Goal: Check status

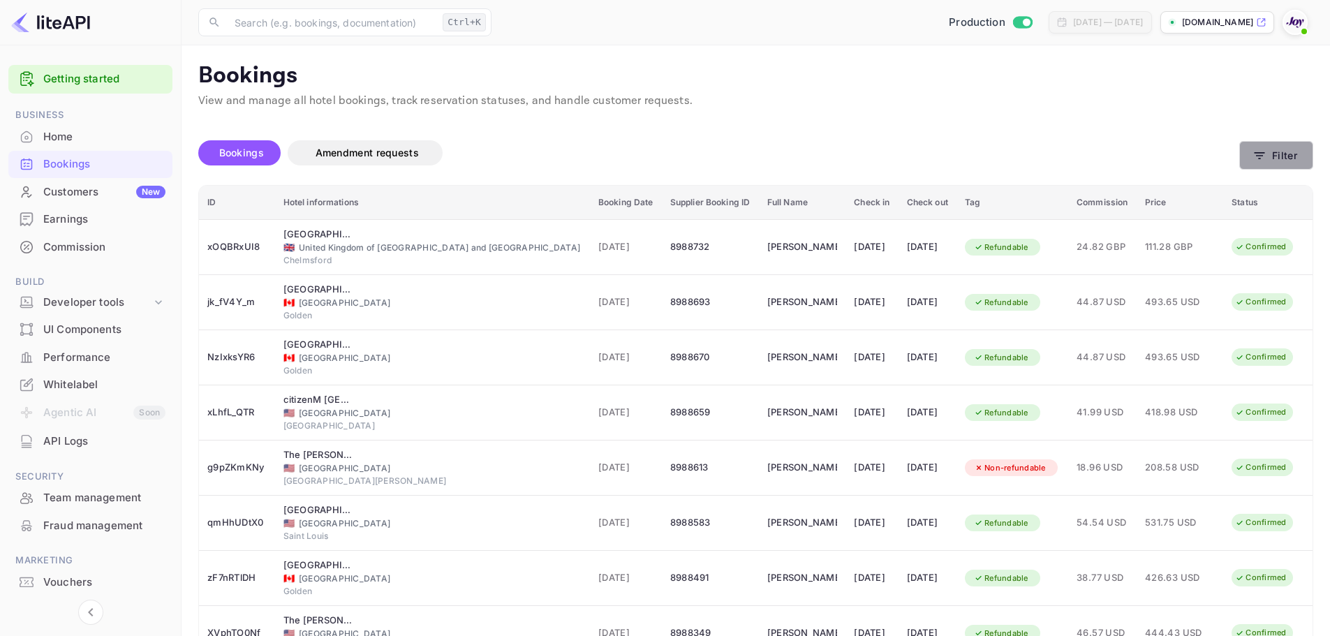
click at [1273, 156] on button "Filter" at bounding box center [1276, 155] width 74 height 29
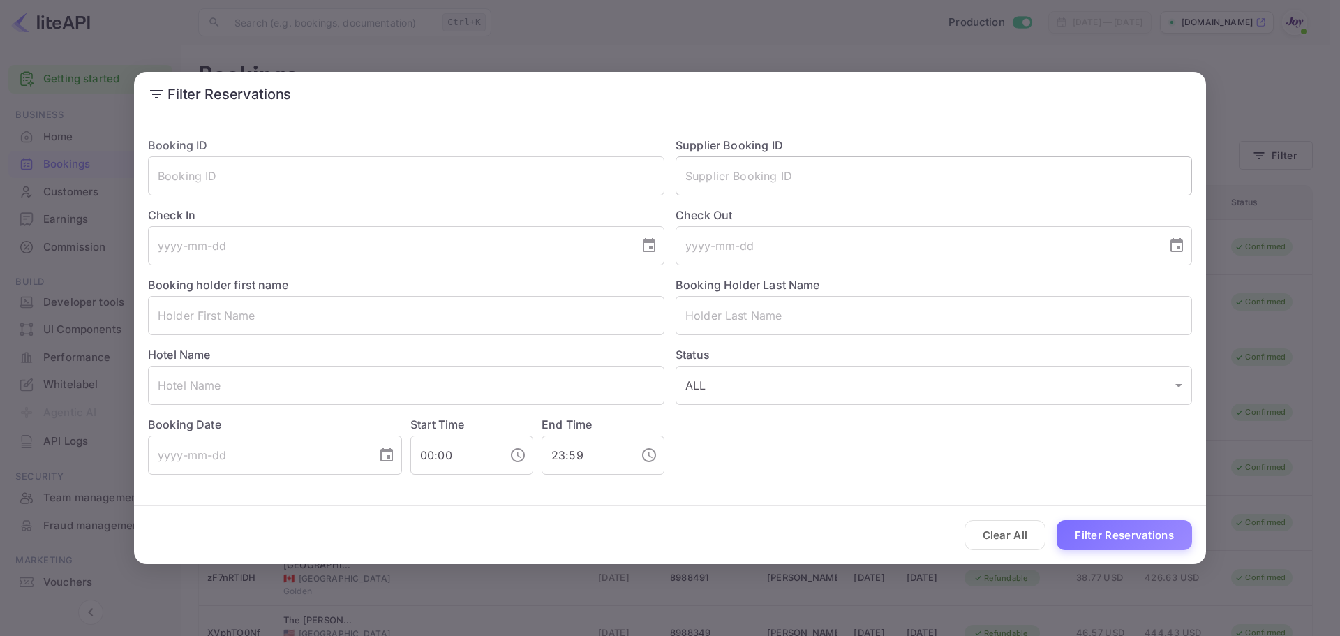
click at [770, 168] on input "text" at bounding box center [934, 175] width 517 height 39
paste input "8987396"
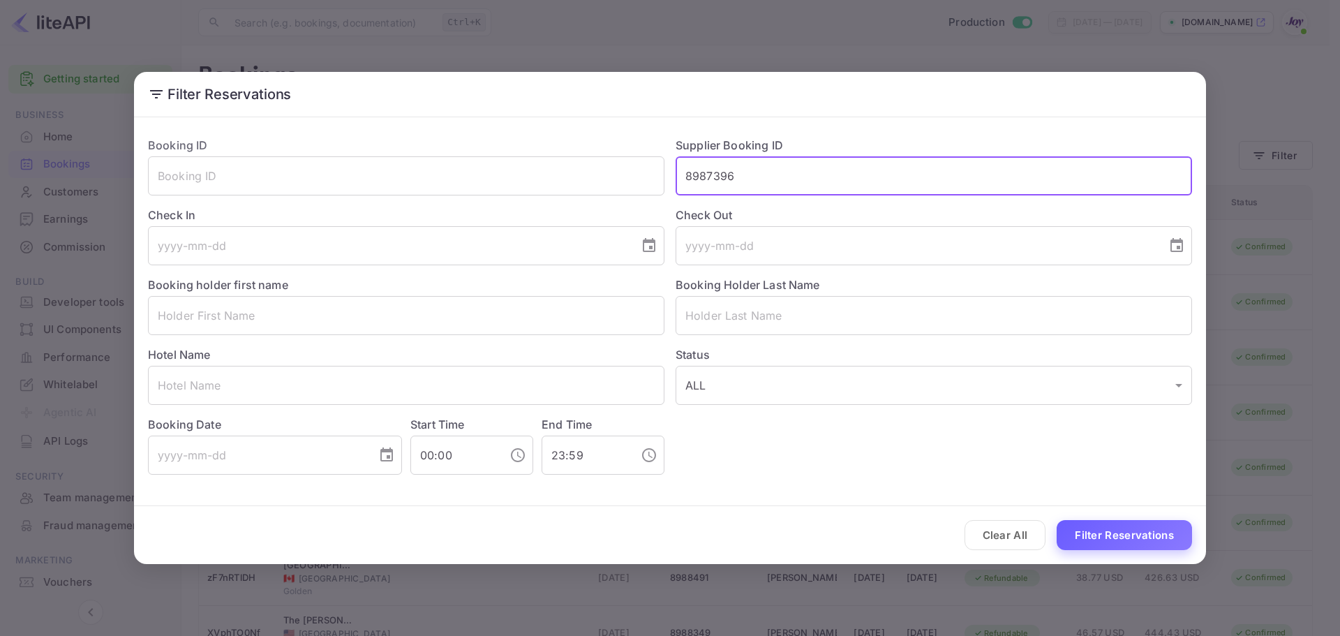
type input "8987396"
click at [1078, 539] on button "Filter Reservations" at bounding box center [1124, 535] width 135 height 30
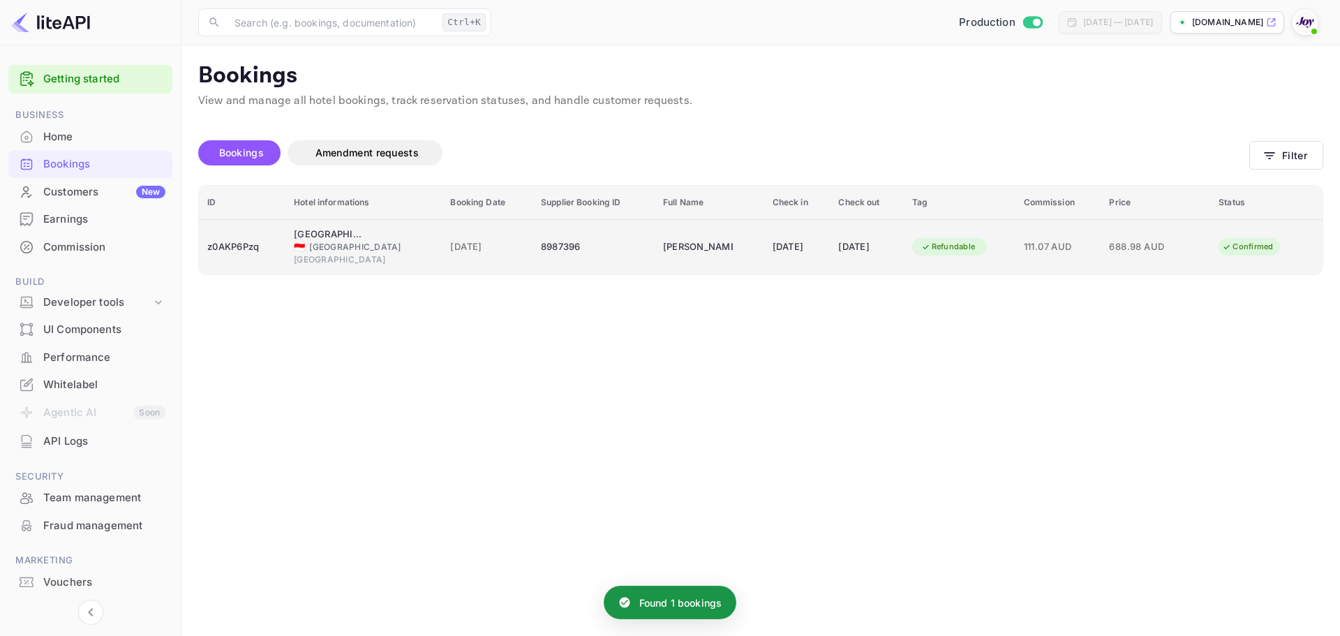
click at [322, 216] on th "Hotel informations" at bounding box center [363, 203] width 156 height 34
click at [334, 242] on div "🇮🇩 [GEOGRAPHIC_DATA]" at bounding box center [364, 247] width 140 height 13
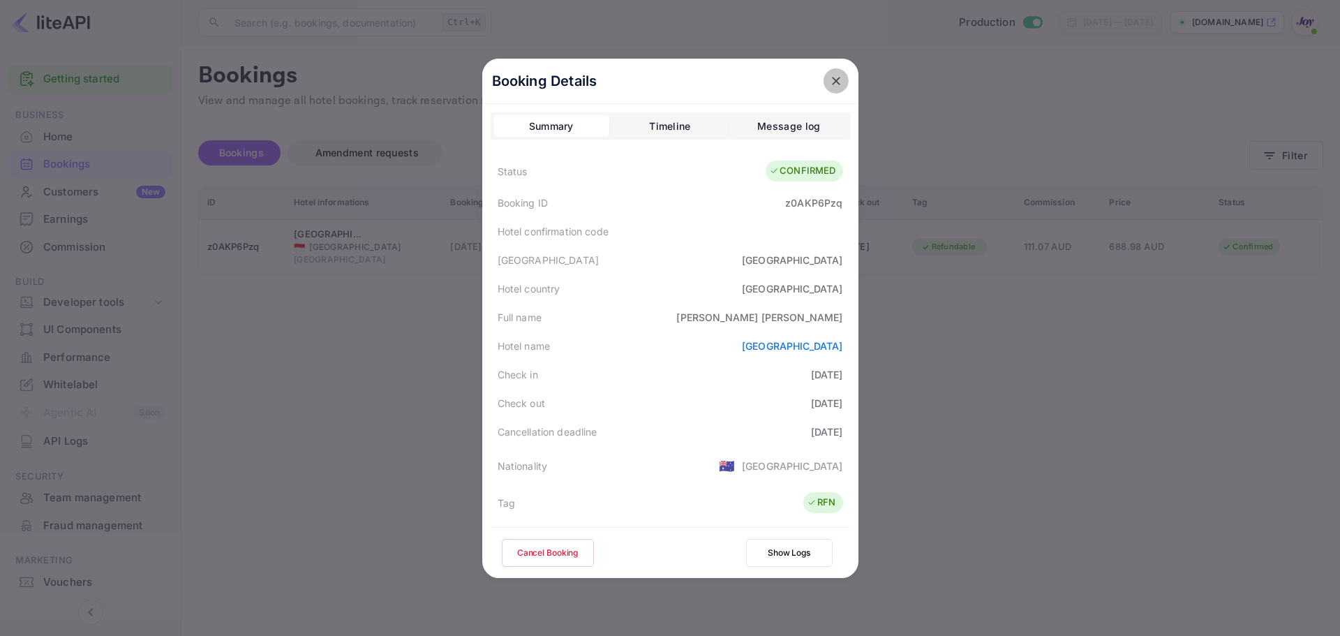
click at [834, 83] on icon "close" at bounding box center [836, 81] width 14 height 14
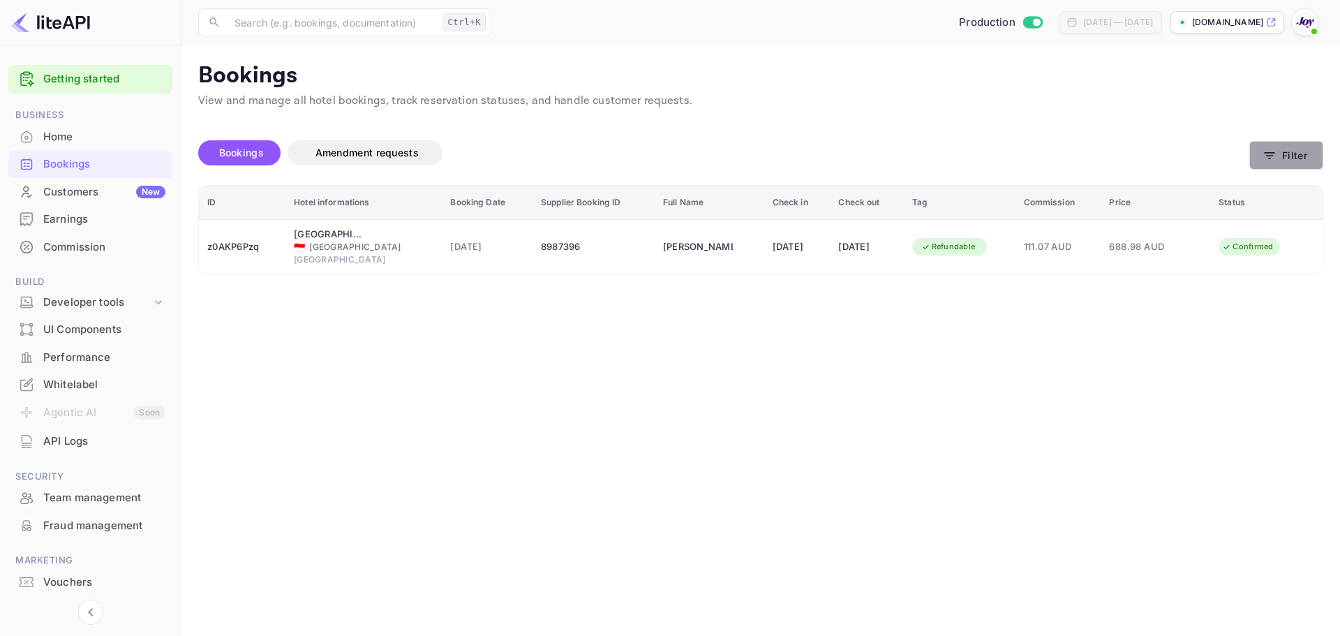
click at [1307, 168] on button "Filter" at bounding box center [1286, 155] width 74 height 29
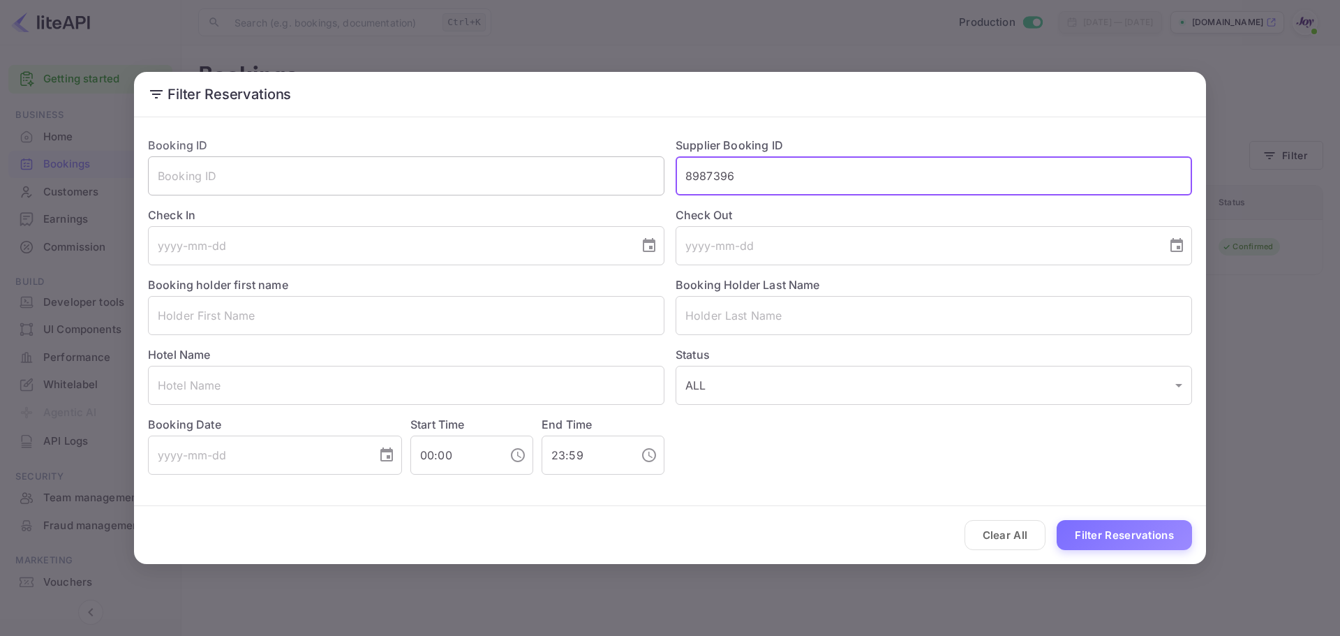
drag, startPoint x: 526, startPoint y: 168, endPoint x: 512, endPoint y: 172, distance: 15.1
click at [512, 172] on div "Booking ID ​ Supplier Booking ID 8987396 ​ Check In ​ Check Out ​ Booking holde…" at bounding box center [664, 300] width 1055 height 349
click at [287, 321] on input "text" at bounding box center [406, 315] width 517 height 39
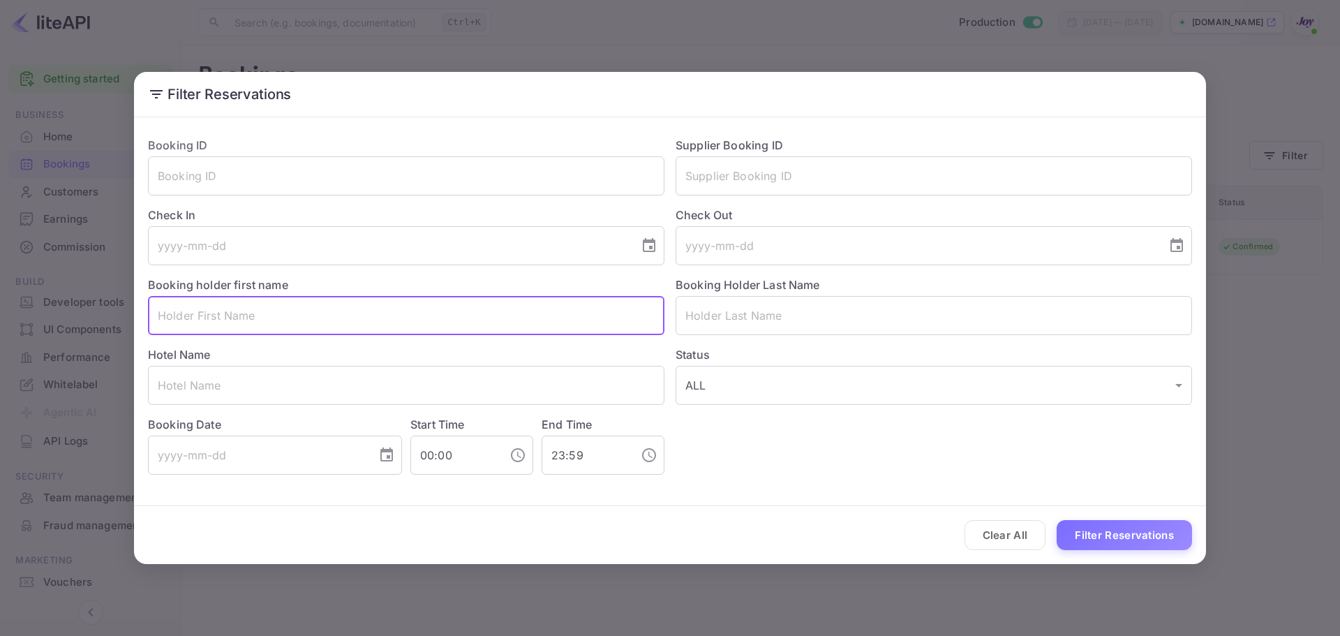
paste input "[PERSON_NAME]"
drag, startPoint x: 287, startPoint y: 316, endPoint x: 217, endPoint y: 321, distance: 70.0
click at [217, 321] on input "[PERSON_NAME]" at bounding box center [406, 315] width 517 height 39
type input "[PERSON_NAME]"
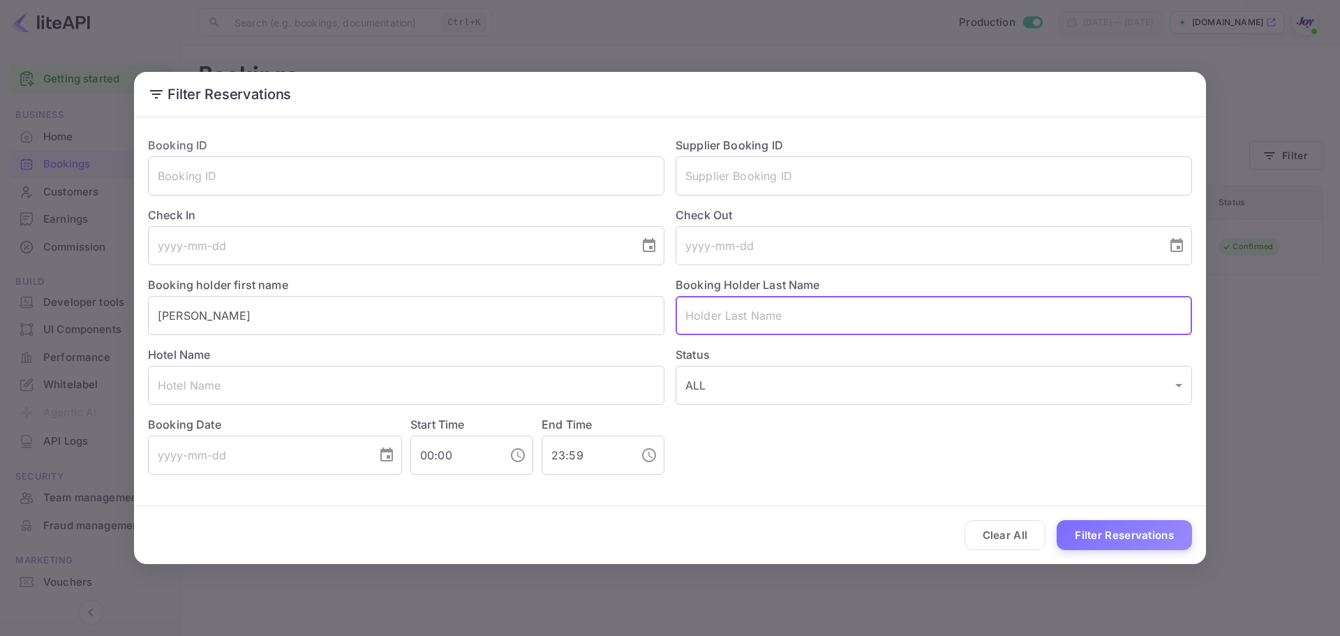
click at [795, 325] on input "text" at bounding box center [934, 315] width 517 height 39
paste input "[PERSON_NAME]"
type input "[PERSON_NAME]"
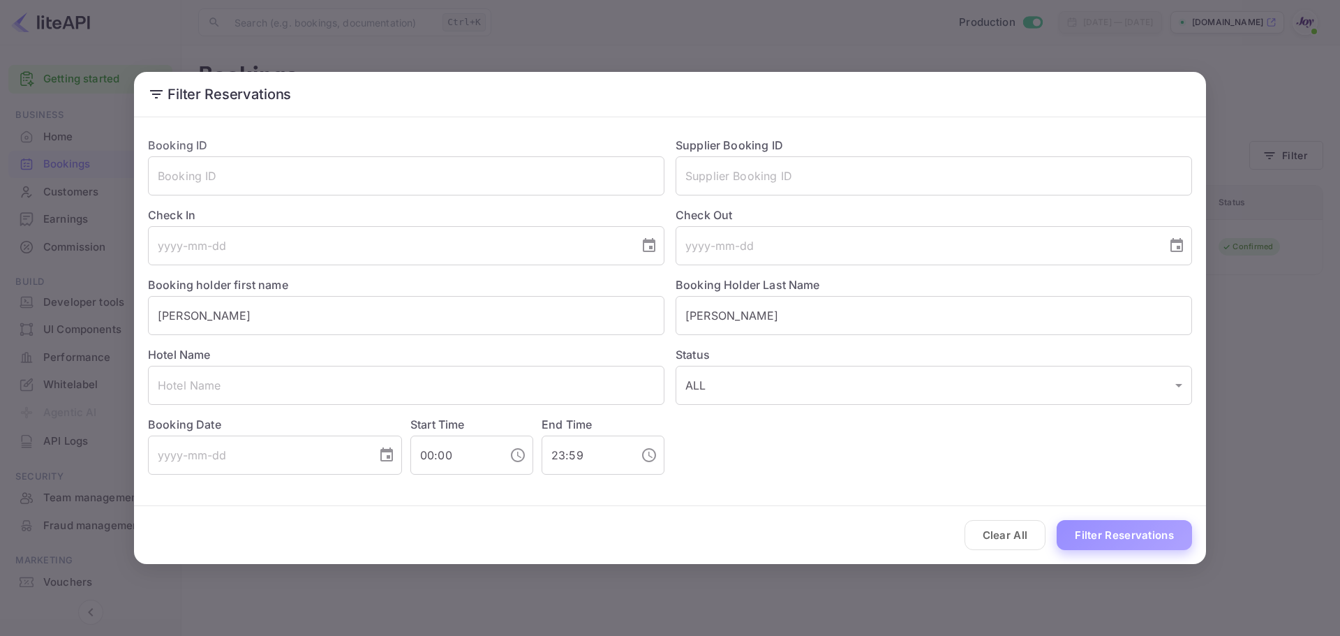
click at [1124, 529] on button "Filter Reservations" at bounding box center [1124, 535] width 135 height 30
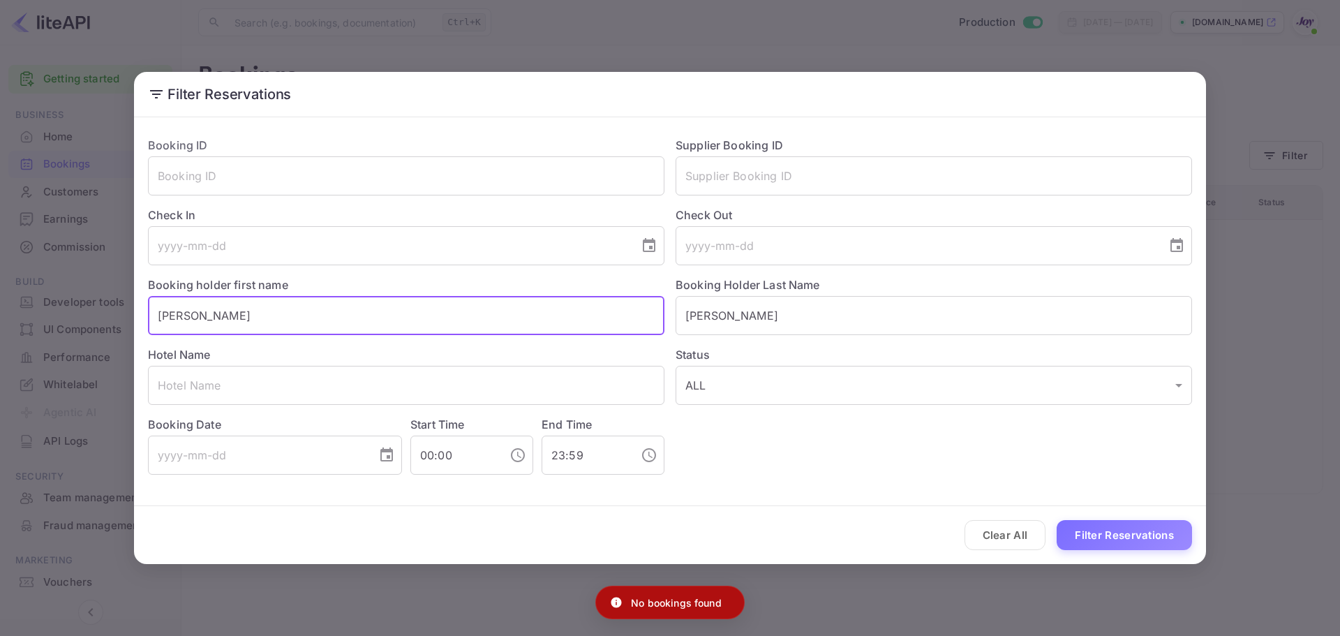
drag, startPoint x: 297, startPoint y: 320, endPoint x: 218, endPoint y: 342, distance: 81.3
click at [77, 288] on div "Filter Reservations Booking ID ​ Supplier Booking ID ​ Check In ​ Check Out ​ B…" at bounding box center [670, 318] width 1340 height 636
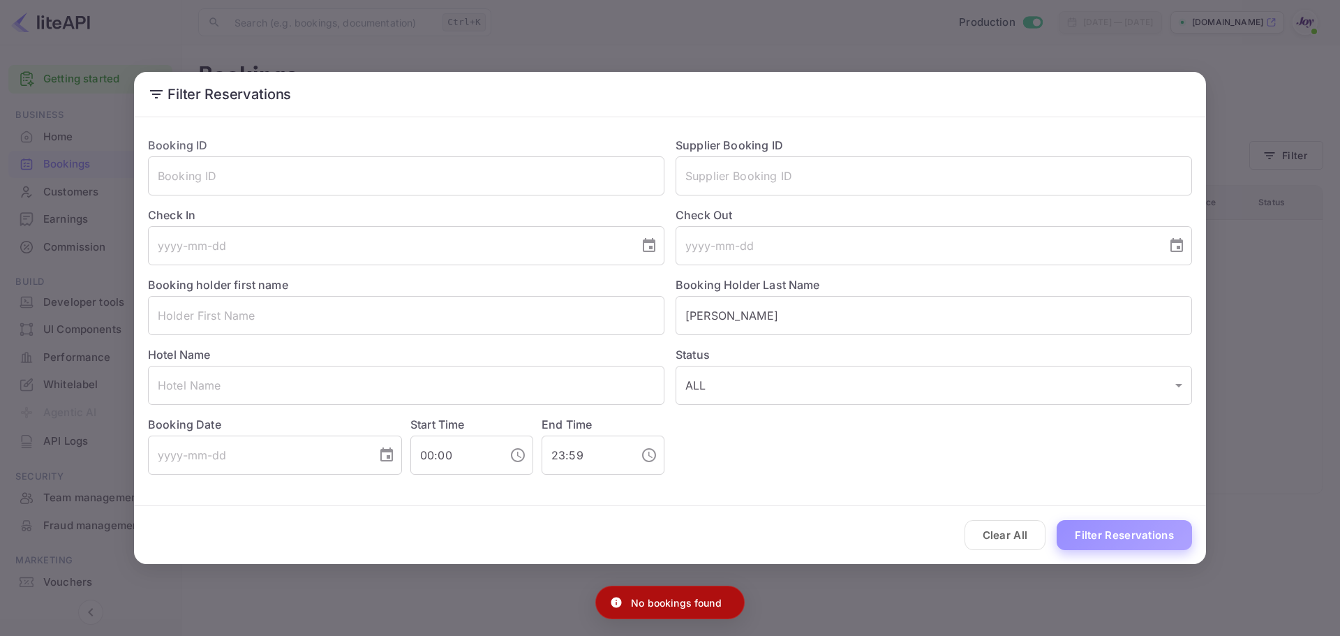
click at [1111, 537] on button "Filter Reservations" at bounding box center [1124, 535] width 135 height 30
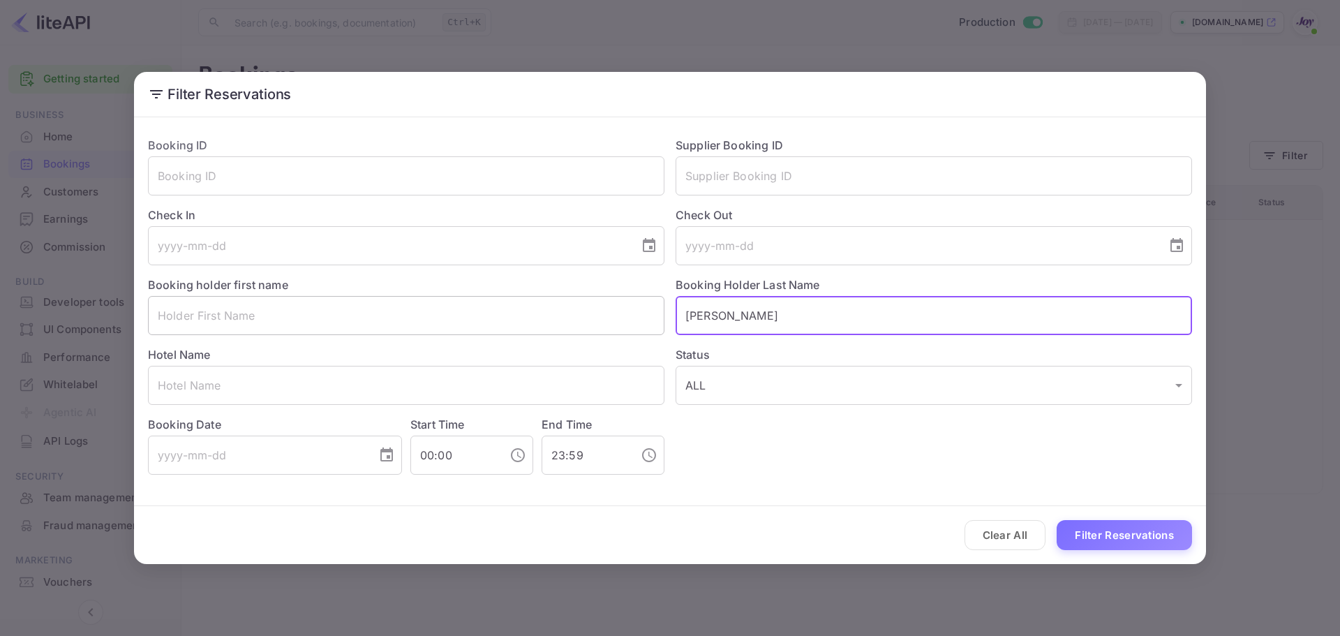
drag, startPoint x: 721, startPoint y: 319, endPoint x: 623, endPoint y: 316, distance: 97.8
click at [624, 316] on div "Booking ID ​ Supplier Booking ID ​ Check In ​ Check Out ​ Booking holder first …" at bounding box center [664, 300] width 1055 height 349
click at [318, 315] on input "text" at bounding box center [406, 315] width 517 height 39
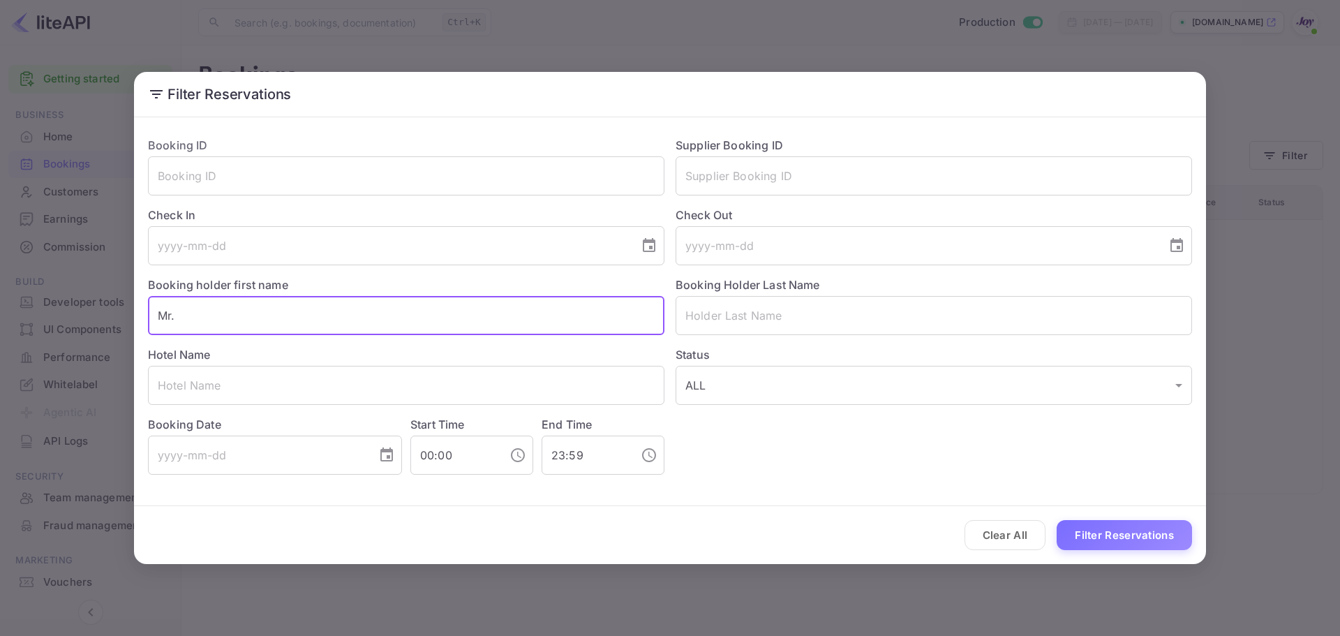
paste input "[PERSON_NAME]"
drag, startPoint x: 288, startPoint y: 313, endPoint x: 230, endPoint y: 309, distance: 58.8
click at [230, 309] on input "[PERSON_NAME]" at bounding box center [406, 315] width 517 height 39
type input "[PERSON_NAME]"
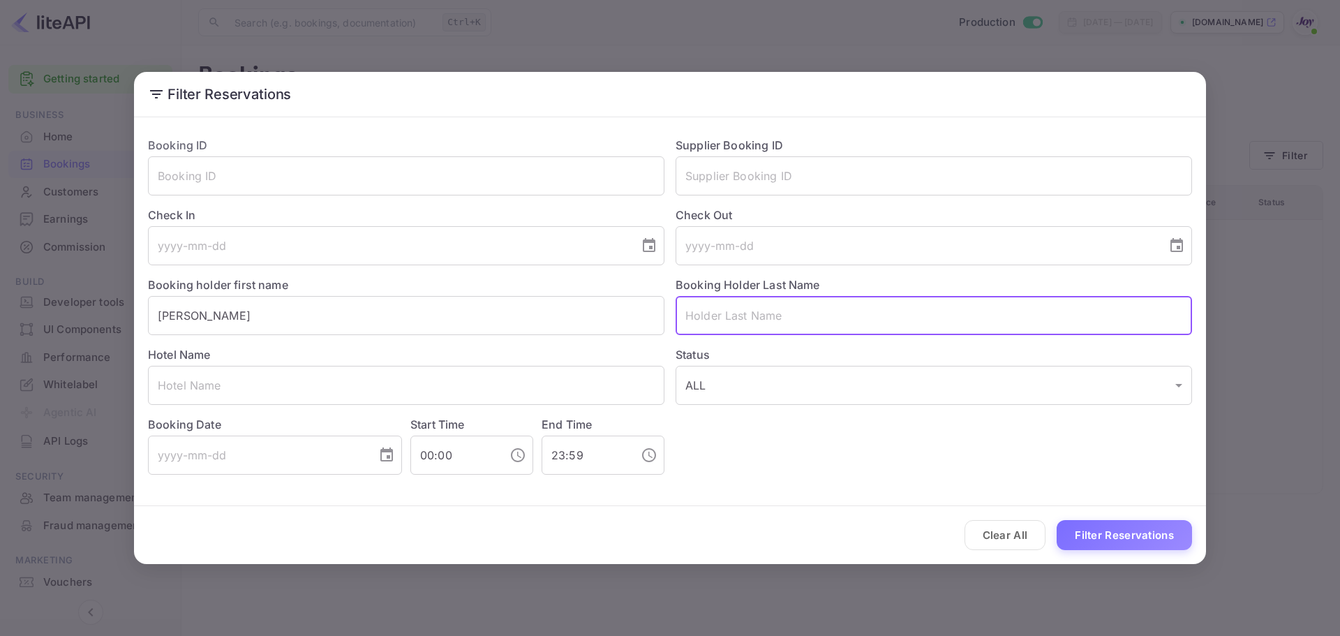
click at [810, 316] on input "text" at bounding box center [934, 315] width 517 height 39
paste input "[PERSON_NAME]"
click at [692, 314] on input "[PERSON_NAME]" at bounding box center [934, 315] width 517 height 39
type input "[PERSON_NAME]"
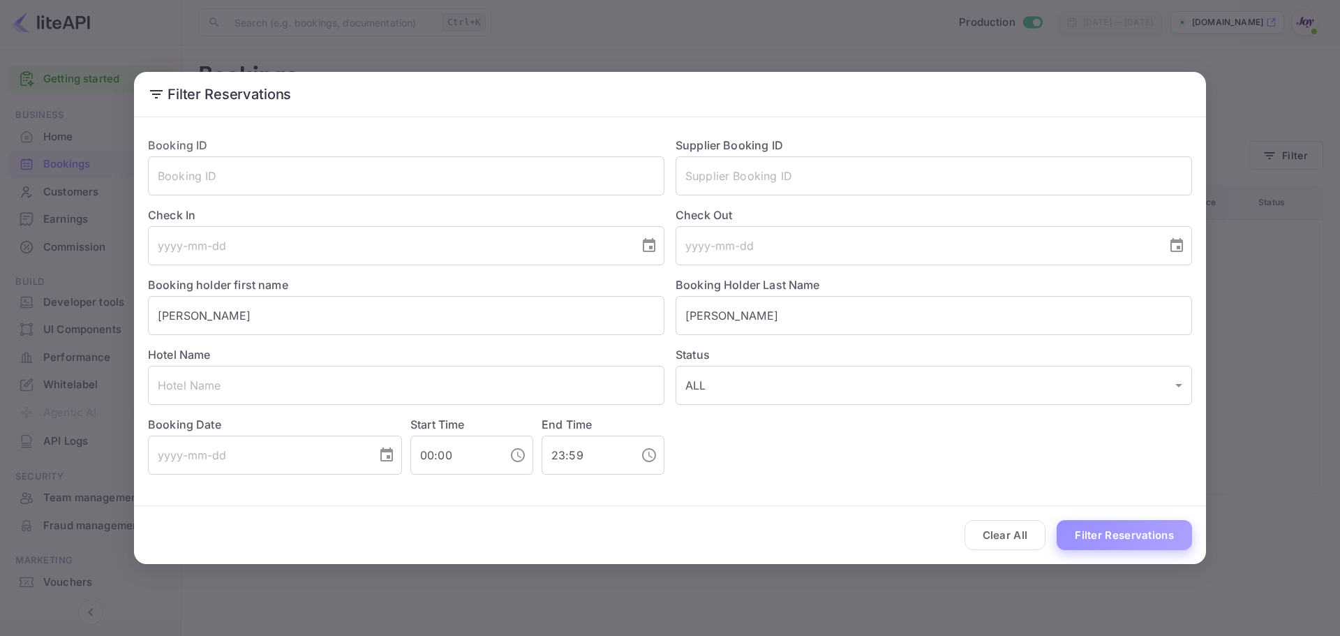
click at [1157, 530] on button "Filter Reservations" at bounding box center [1124, 535] width 135 height 30
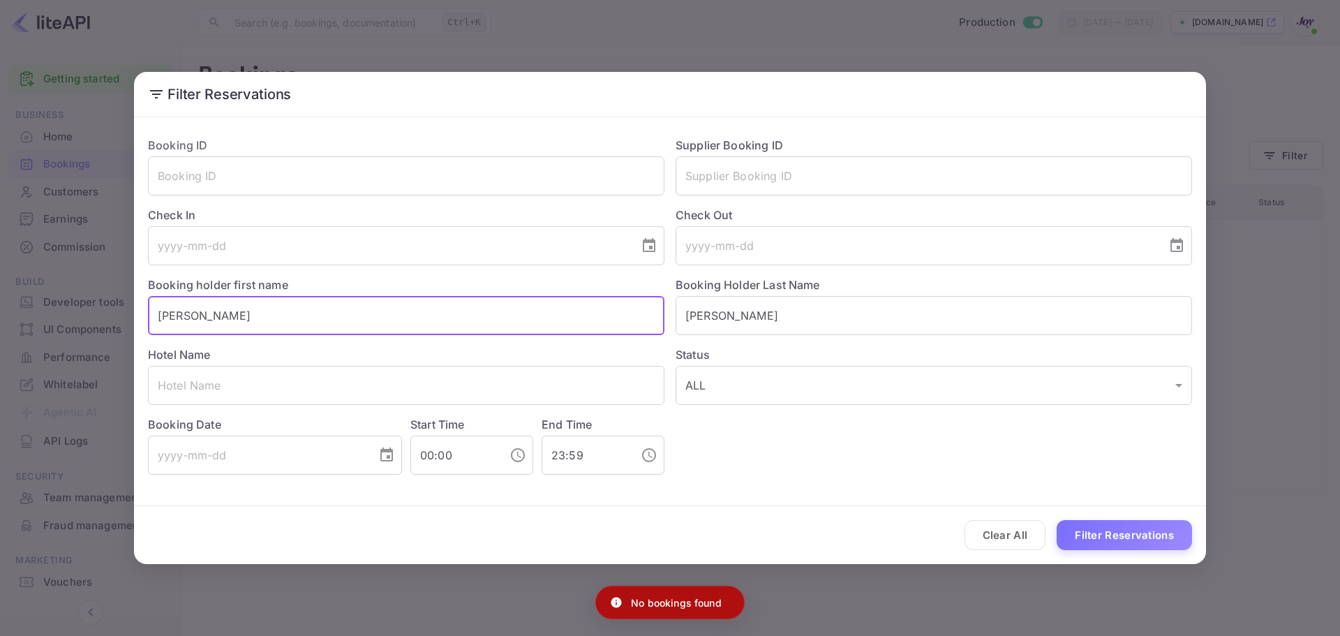
drag, startPoint x: 234, startPoint y: 317, endPoint x: 212, endPoint y: 318, distance: 21.6
click at [212, 318] on input "[PERSON_NAME]" at bounding box center [406, 315] width 517 height 39
click at [1129, 529] on button "Filter Reservations" at bounding box center [1124, 535] width 135 height 30
drag, startPoint x: 179, startPoint y: 318, endPoint x: 126, endPoint y: 305, distance: 55.4
click at [126, 305] on div "Filter Reservations Booking ID ​ Supplier Booking ID ​ Check In ​ Check Out ​ B…" at bounding box center [670, 318] width 1340 height 636
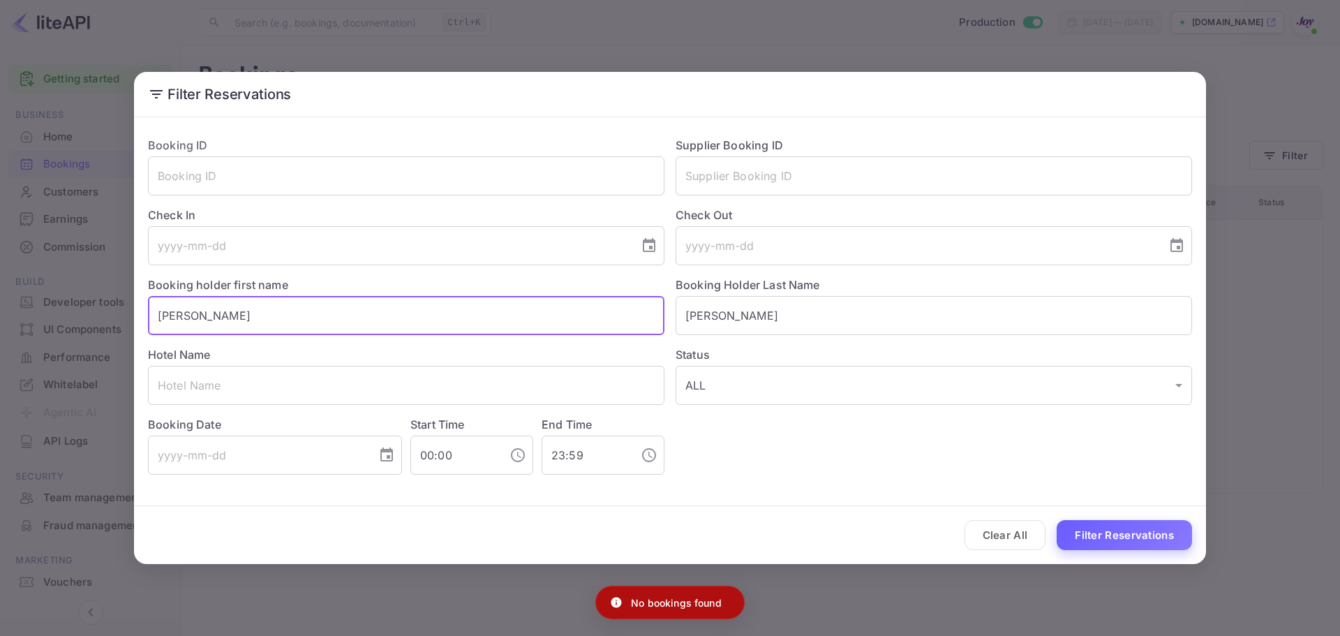
type input "[PERSON_NAME]"
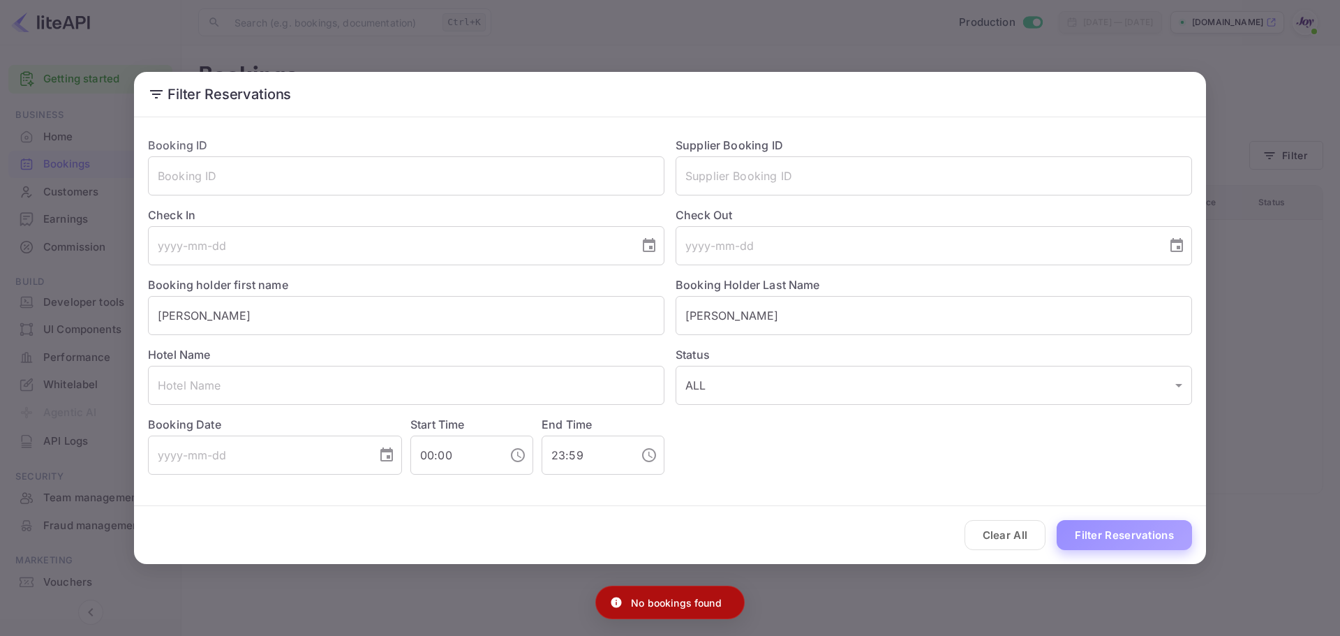
click at [1131, 526] on button "Filter Reservations" at bounding box center [1124, 535] width 135 height 30
